Goal: Share content: Share content

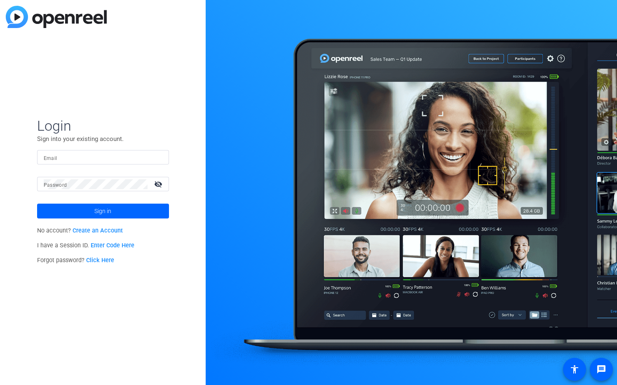
click at [136, 153] on input "Email" at bounding box center [103, 158] width 119 height 10
click at [155, 158] on img at bounding box center [156, 158] width 6 height 10
type input "[EMAIL_ADDRESS][DOMAIN_NAME]"
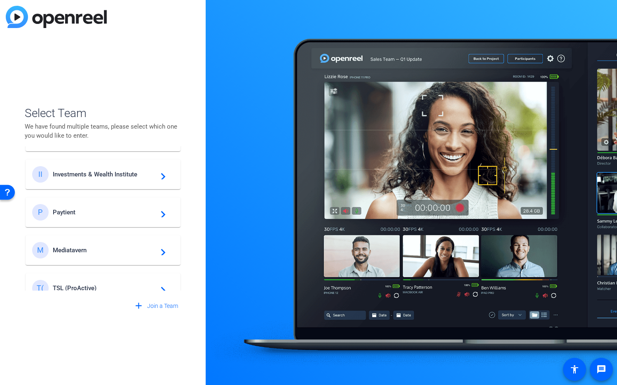
scroll to position [388, 0]
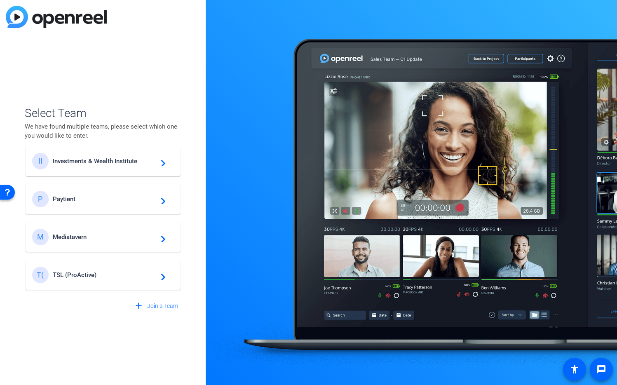
click at [111, 161] on span "Investments & Wealth Institute" at bounding box center [104, 161] width 103 height 7
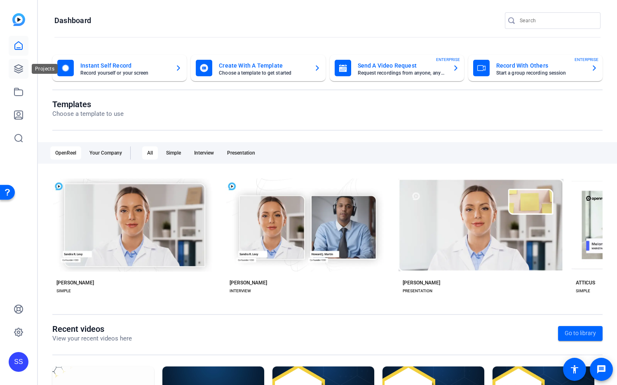
click at [14, 72] on icon at bounding box center [19, 69] width 10 height 10
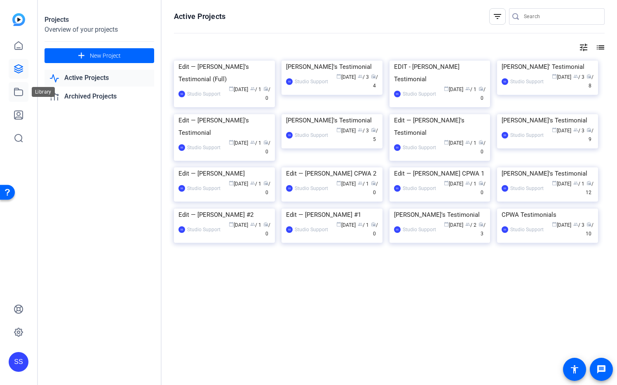
click at [18, 90] on icon at bounding box center [18, 91] width 8 height 7
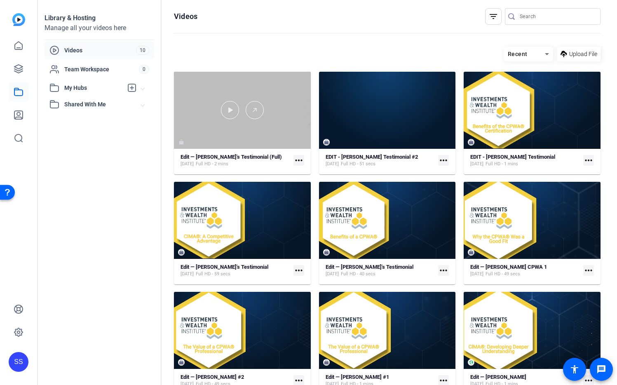
click at [221, 131] on div at bounding box center [242, 110] width 137 height 77
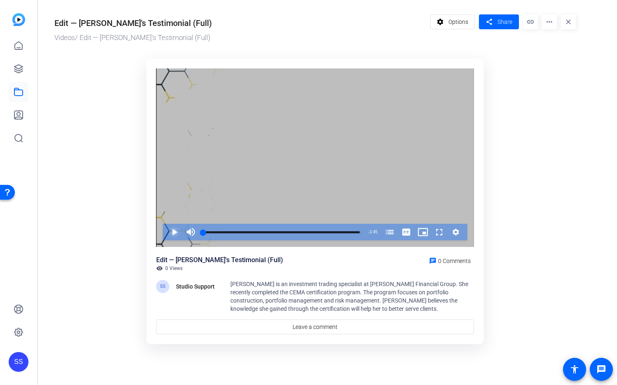
click at [166, 232] on span "Video Player" at bounding box center [166, 232] width 0 height 16
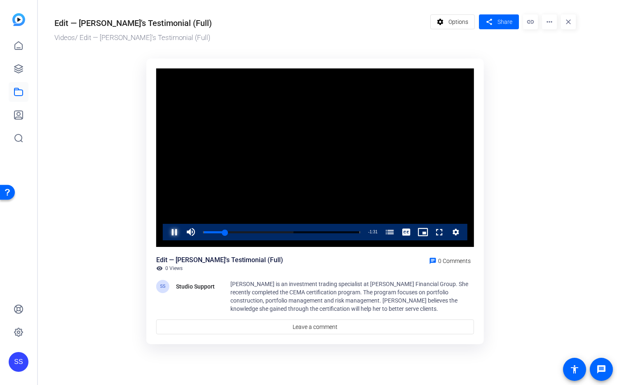
click at [166, 232] on span "Video Player" at bounding box center [166, 232] width 0 height 16
click at [225, 233] on div "0:14" at bounding box center [214, 232] width 22 height 2
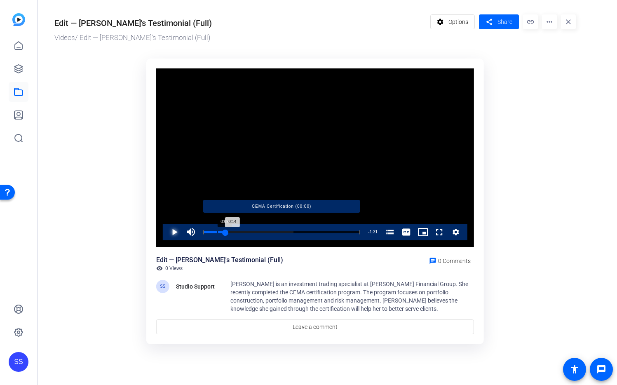
click at [216, 232] on div "Loaded : 57.57% 0:09 0:14 CEMA Certification (00:00)" at bounding box center [281, 232] width 157 height 2
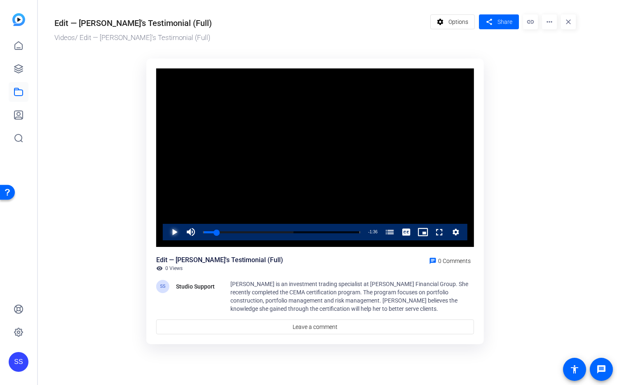
click at [166, 231] on span "Video Player" at bounding box center [166, 232] width 0 height 16
click at [166, 234] on span "Video Player" at bounding box center [166, 232] width 0 height 16
click at [464, 20] on span "Options" at bounding box center [459, 22] width 20 height 16
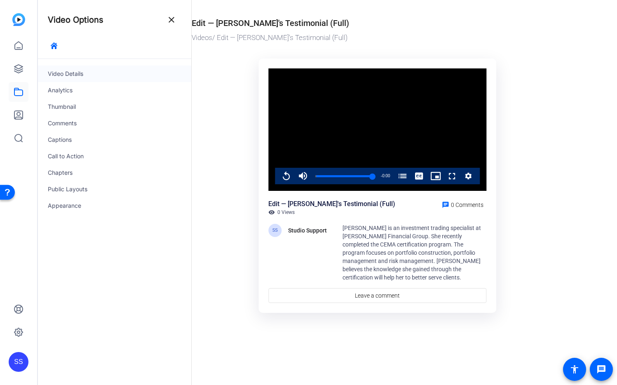
click at [67, 75] on div "Video Details" at bounding box center [114, 74] width 153 height 16
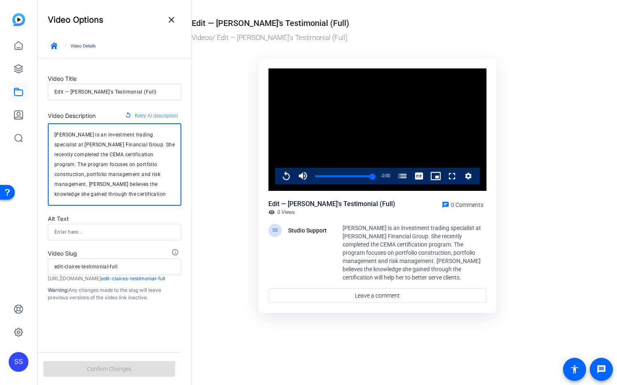
click at [164, 186] on textarea "Claire Wardell is an investment trading specialist at Johnson Financial Group. …" at bounding box center [114, 164] width 120 height 69
click at [77, 136] on textarea "Claire Wardell is an investment trading specialist at Johnson Financial Group. …" at bounding box center [114, 164] width 120 height 69
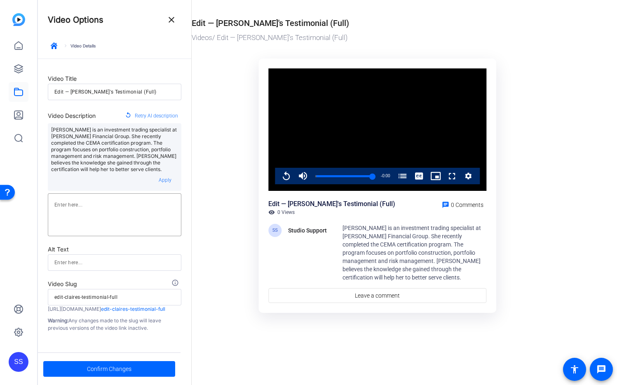
click at [212, 240] on ktd-grid "Video Player is loading. Play Video Replay Mute 0% Current Time 1:45 / Duration…" at bounding box center [378, 188] width 372 height 268
click at [156, 368] on span at bounding box center [109, 369] width 132 height 20
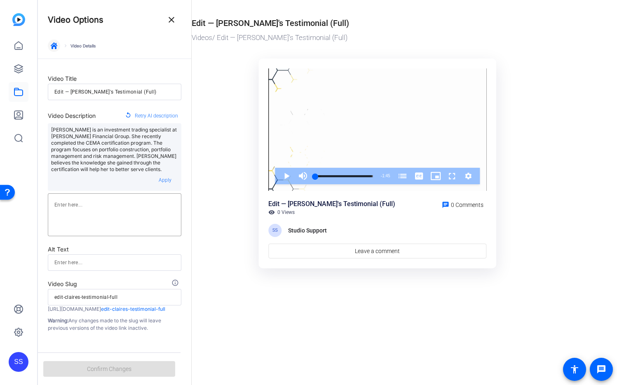
click at [54, 51] on span "button" at bounding box center [54, 46] width 20 height 20
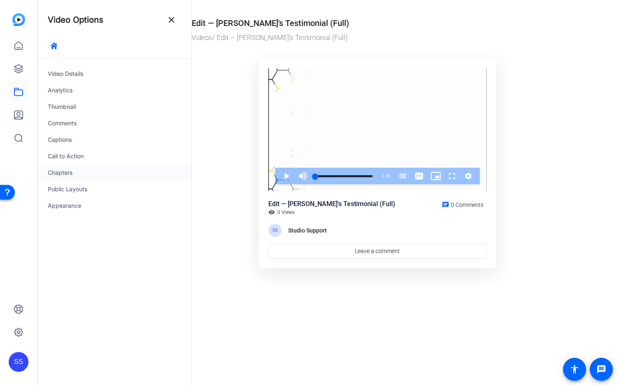
click at [67, 169] on div "Chapters" at bounding box center [114, 173] width 153 height 16
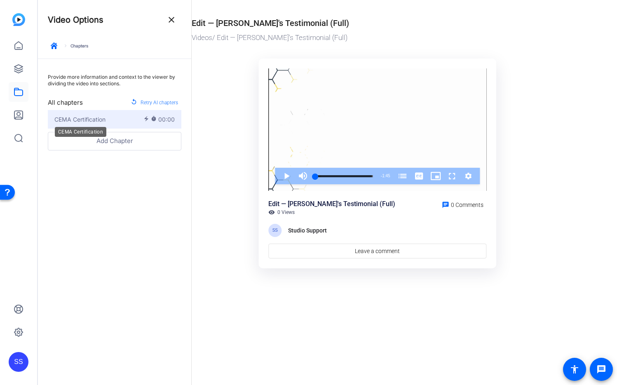
click at [99, 119] on span "CEMA Certification" at bounding box center [79, 119] width 51 height 9
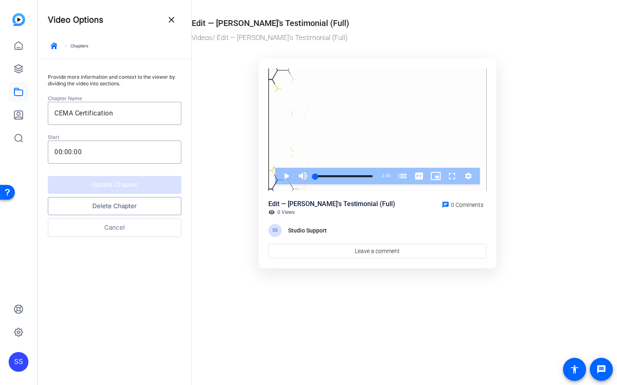
click at [125, 205] on button "Delete Chapter" at bounding box center [115, 206] width 134 height 19
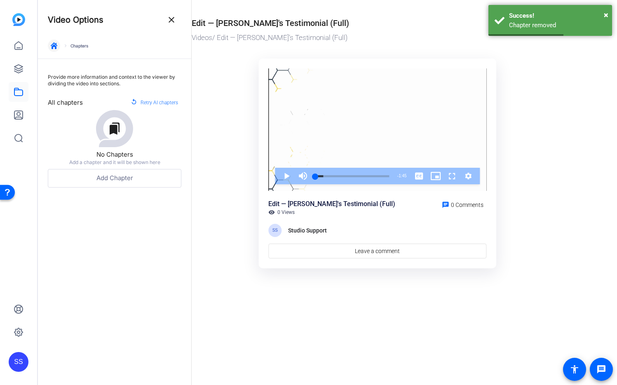
click at [61, 46] on span "button" at bounding box center [54, 46] width 20 height 20
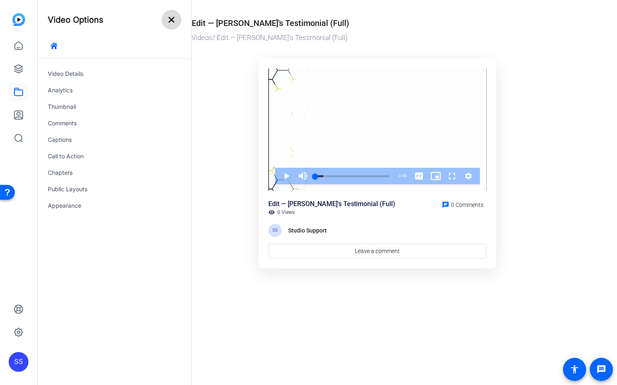
click at [174, 20] on mat-icon "close" at bounding box center [172, 20] width 10 height 10
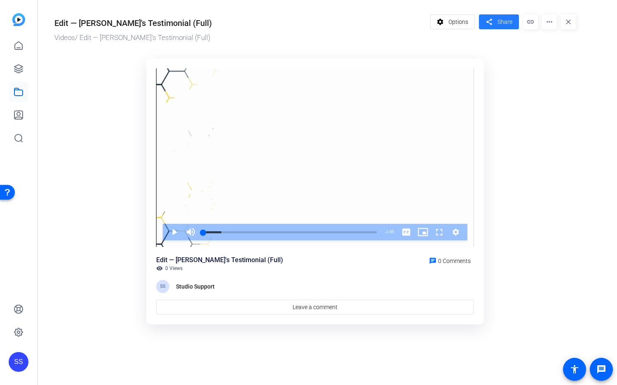
click at [496, 26] on span at bounding box center [499, 22] width 40 height 20
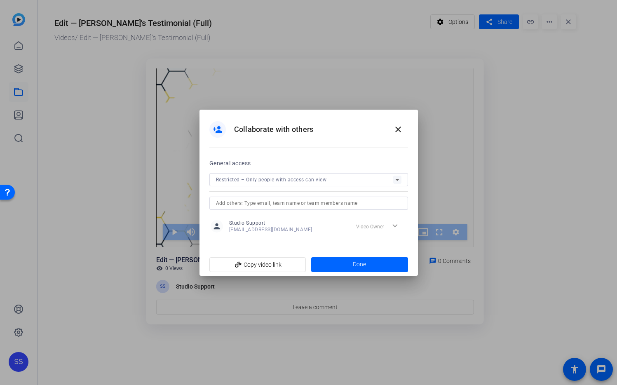
click at [287, 200] on input "text" at bounding box center [309, 203] width 186 height 10
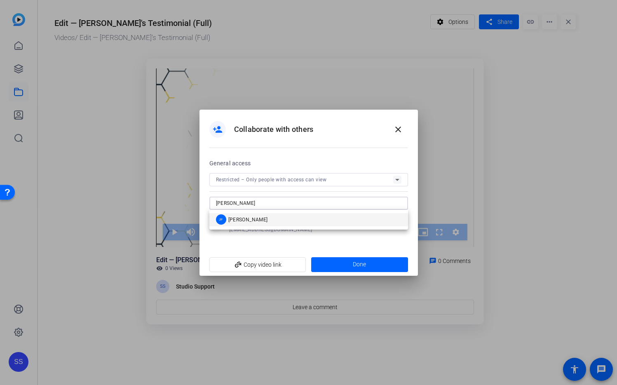
type input "jenny fr"
click at [291, 224] on mat-option "JF Jenny Franchi" at bounding box center [308, 219] width 199 height 13
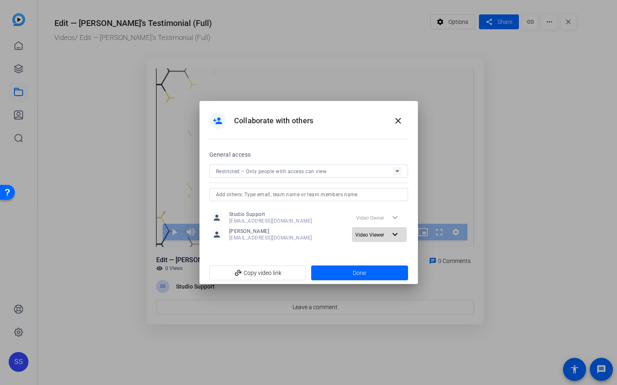
click at [395, 236] on mat-icon "expand_more" at bounding box center [395, 235] width 10 height 10
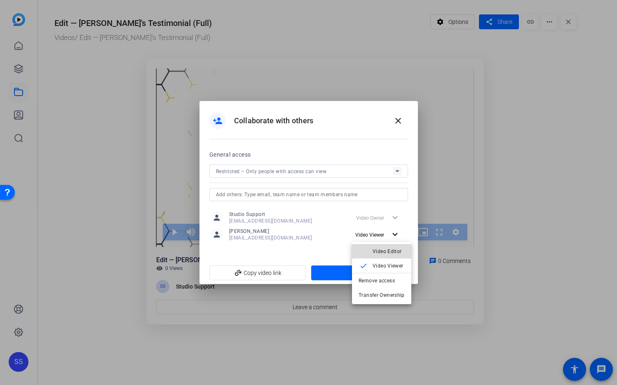
click at [391, 250] on span "Video Editor" at bounding box center [387, 252] width 29 height 6
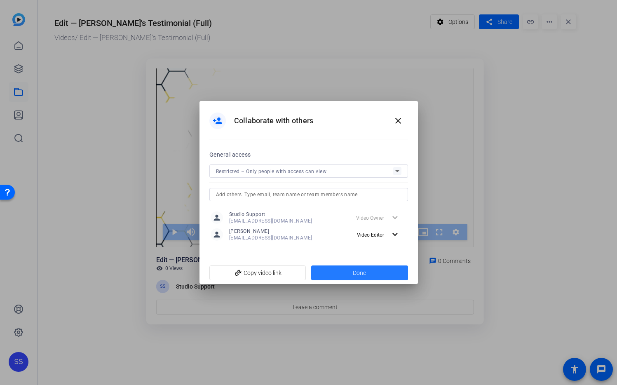
click at [384, 272] on span at bounding box center [359, 273] width 97 height 20
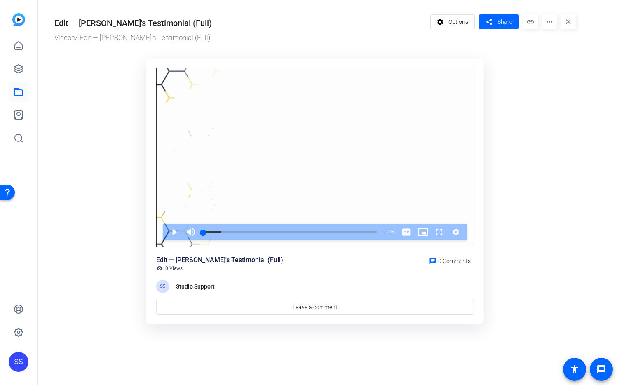
click at [552, 183] on ktd-grid "Video Player is loading. Play Video Play Mute Current Time 0:00 / Duration 1:45…" at bounding box center [315, 192] width 522 height 276
click at [520, 147] on ktd-grid "Video Player is loading. Play Video Play Mute Current Time 0:00 / Duration 1:45…" at bounding box center [315, 192] width 522 height 276
click at [17, 368] on div "SS" at bounding box center [19, 362] width 20 height 20
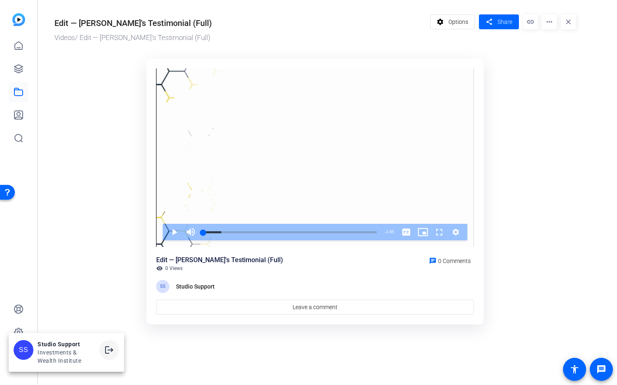
click at [113, 354] on mat-icon "logout" at bounding box center [109, 350] width 10 height 10
